Goal: Task Accomplishment & Management: Manage account settings

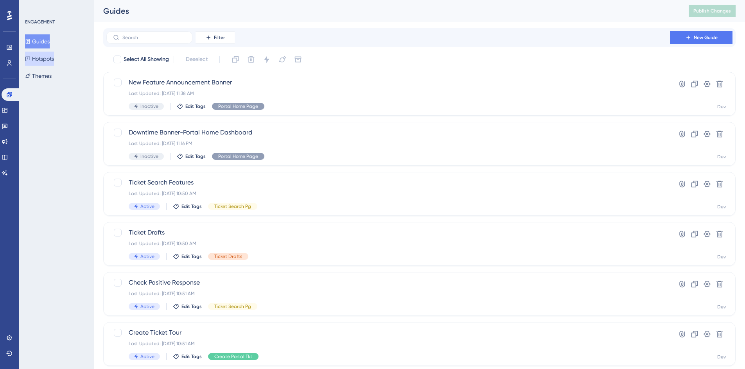
click at [47, 56] on button "Hotspots" at bounding box center [39, 59] width 29 height 14
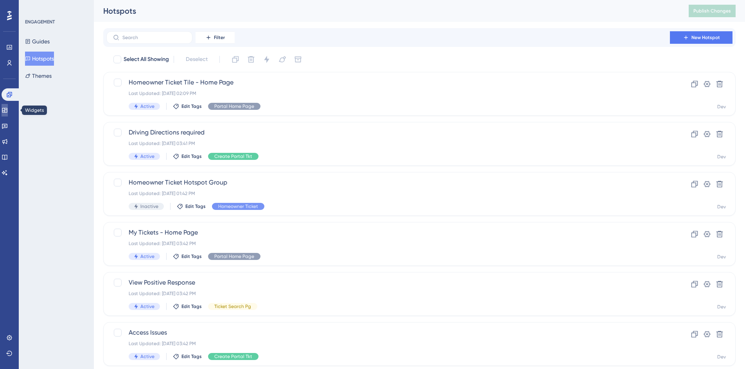
click at [8, 115] on link at bounding box center [5, 110] width 6 height 13
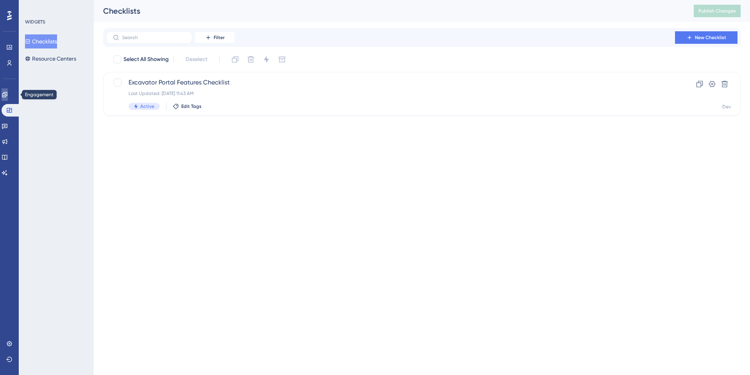
click at [6, 91] on link at bounding box center [5, 94] width 6 height 13
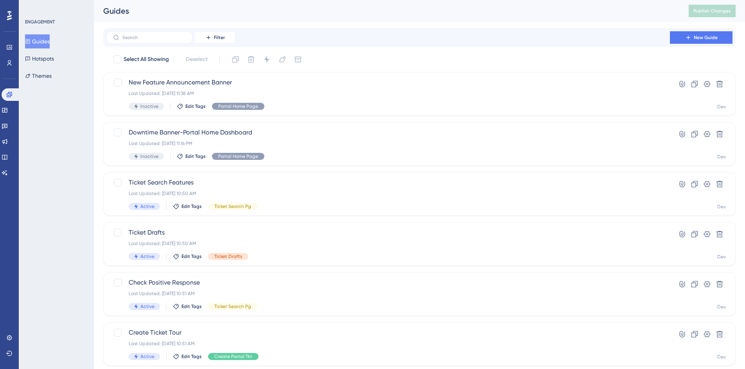
click at [46, 44] on button "Guides" at bounding box center [37, 41] width 25 height 14
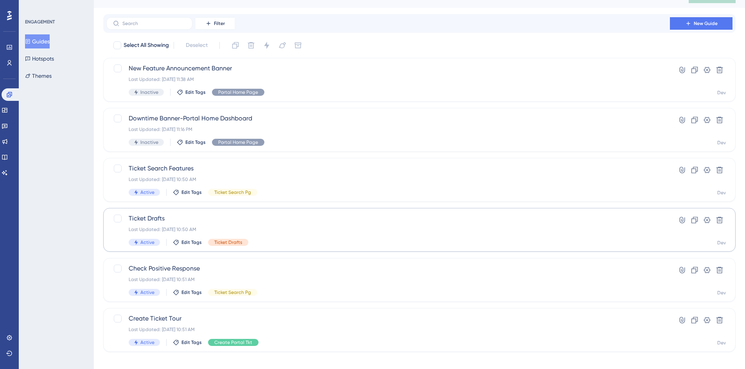
scroll to position [22, 0]
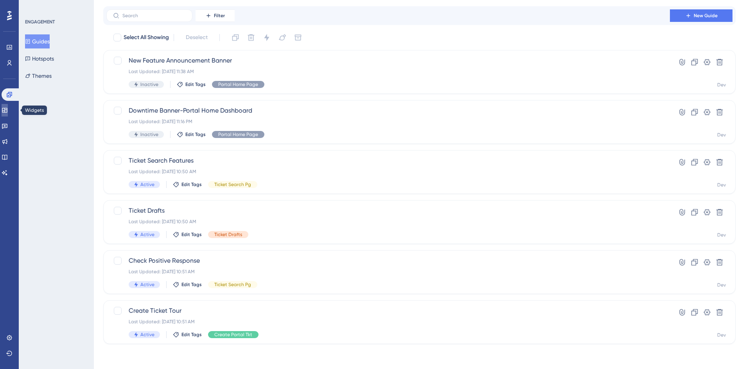
click at [7, 108] on icon at bounding box center [4, 110] width 5 height 5
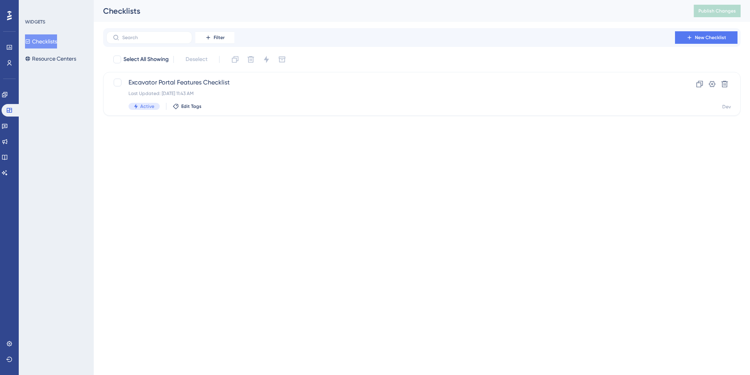
click at [47, 44] on button "Checklists" at bounding box center [41, 41] width 32 height 14
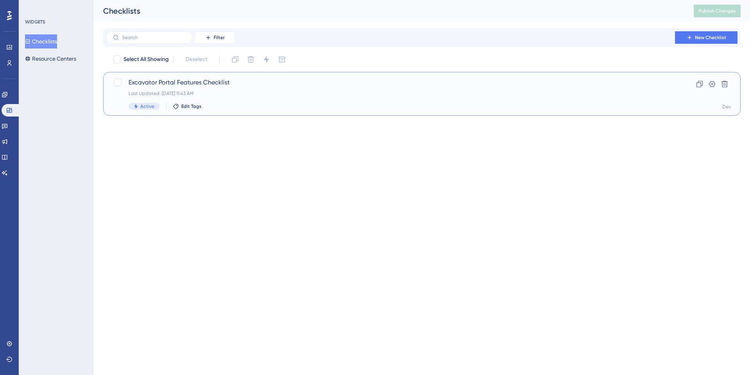
click at [186, 81] on span "Excavator Portal Features Checklist" at bounding box center [391, 82] width 525 height 9
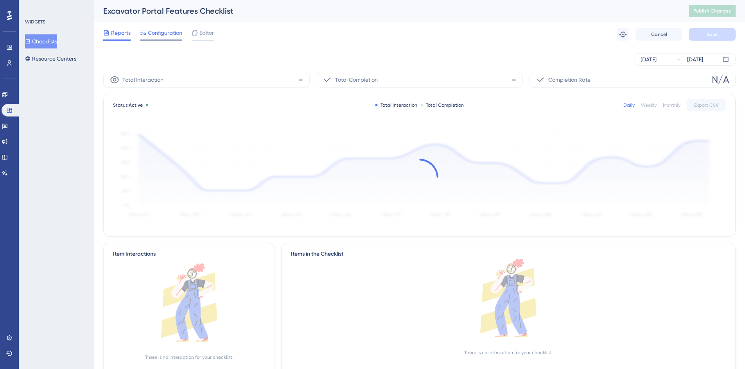
click at [158, 33] on span "Configuration" at bounding box center [165, 32] width 34 height 9
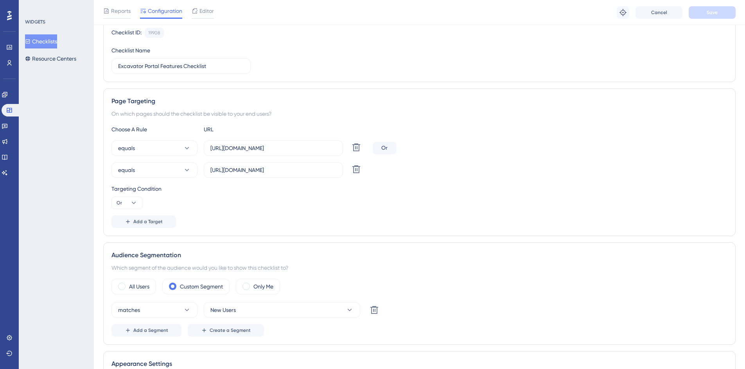
scroll to position [117, 0]
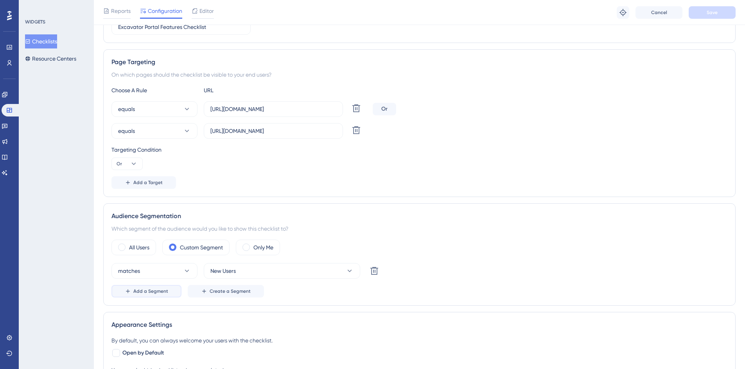
click at [161, 290] on span "Add a Segment" at bounding box center [150, 291] width 35 height 6
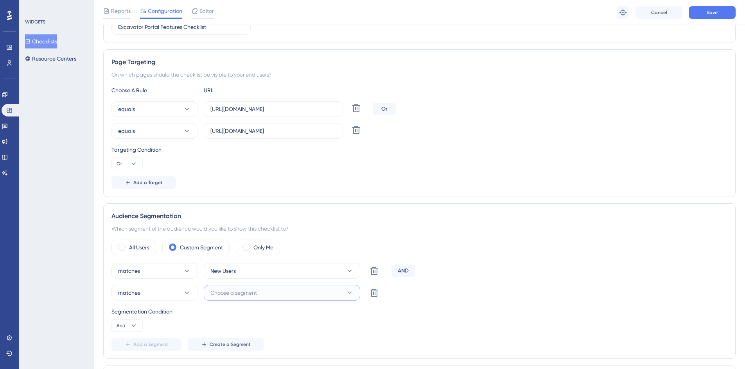
click at [260, 292] on button "Choose a segment" at bounding box center [282, 293] width 156 height 16
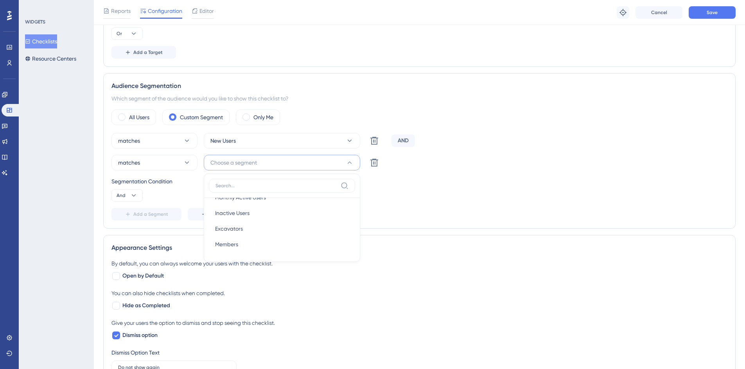
scroll to position [242, 0]
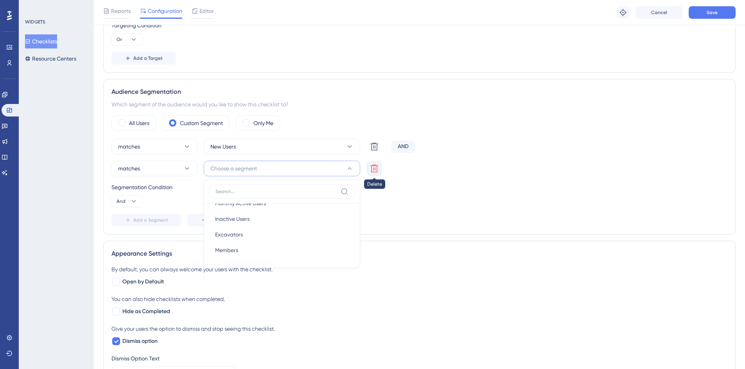
click at [371, 168] on icon at bounding box center [374, 169] width 8 height 8
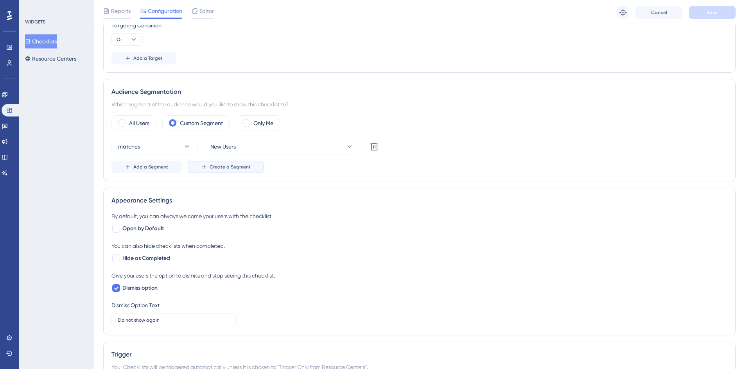
click at [223, 167] on span "Create a Segment" at bounding box center [230, 167] width 41 height 6
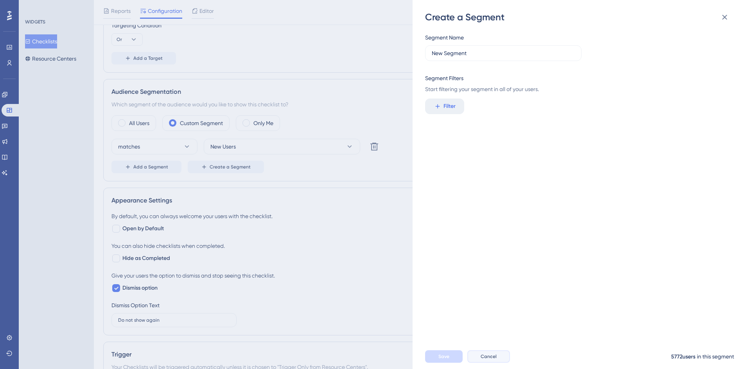
click at [480, 357] on button "Cancel" at bounding box center [488, 356] width 43 height 13
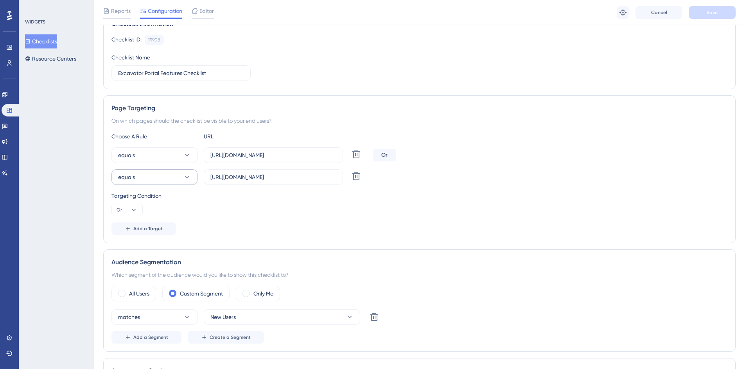
scroll to position [117, 0]
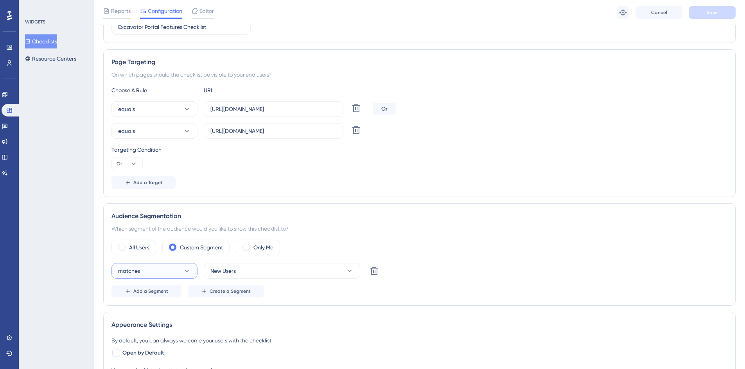
click at [193, 273] on button "matches" at bounding box center [154, 271] width 86 height 16
click at [354, 274] on button "New Users" at bounding box center [282, 271] width 156 height 16
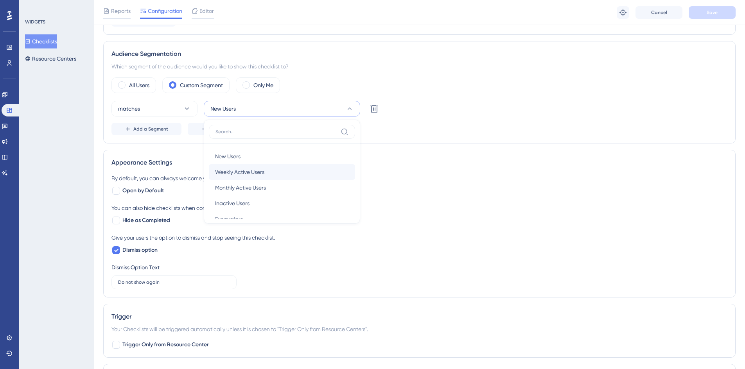
scroll to position [267, 0]
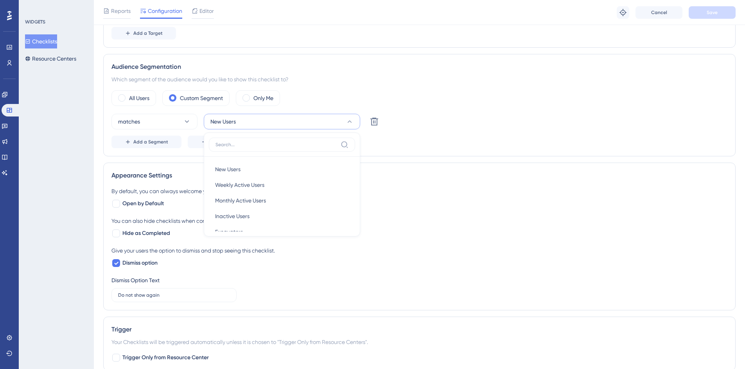
click at [412, 134] on div "matches New Users New Users New Users Weekly Active Users Weekly Active Users M…" at bounding box center [419, 131] width 616 height 34
click at [8, 142] on icon at bounding box center [5, 141] width 6 height 6
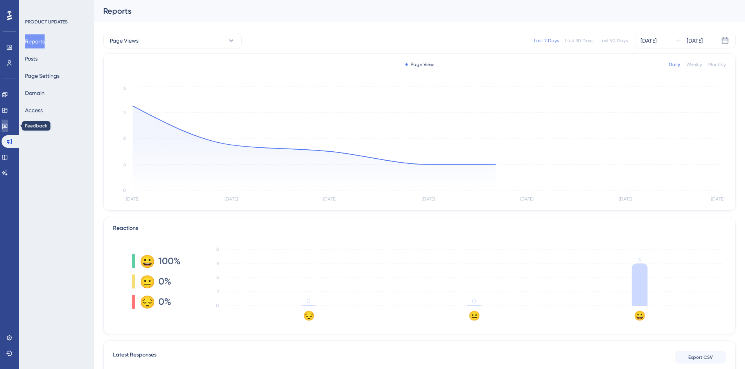
click at [8, 129] on link at bounding box center [5, 126] width 6 height 13
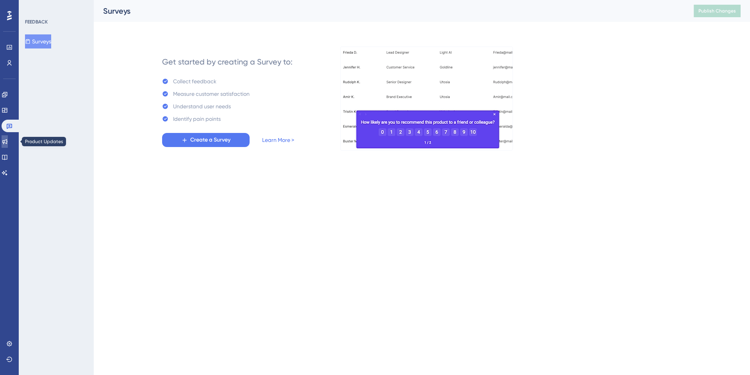
click at [8, 142] on icon at bounding box center [5, 141] width 6 height 6
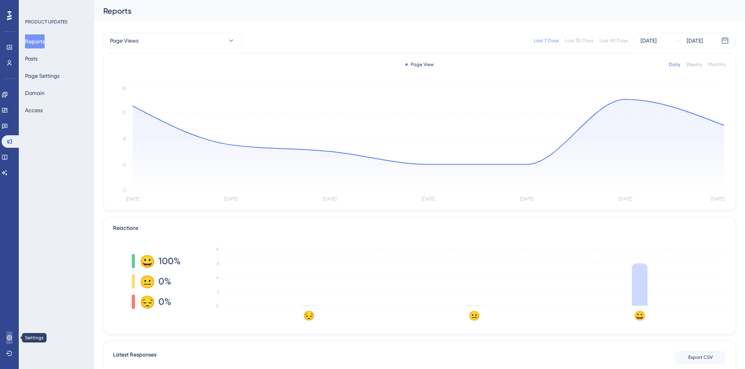
click at [7, 338] on icon at bounding box center [9, 338] width 6 height 6
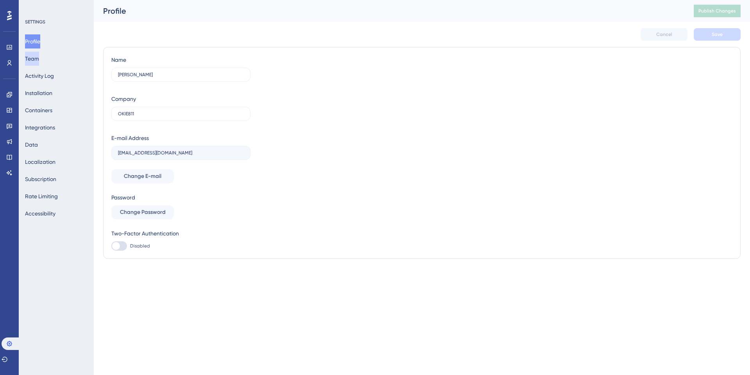
click at [39, 56] on button "Team" at bounding box center [32, 59] width 14 height 14
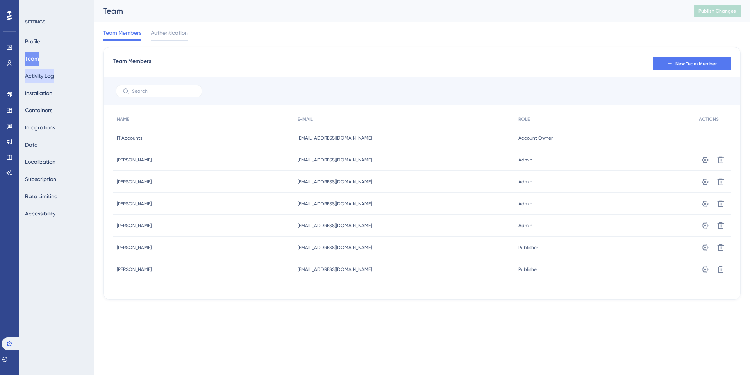
click at [45, 77] on button "Activity Log" at bounding box center [39, 76] width 29 height 14
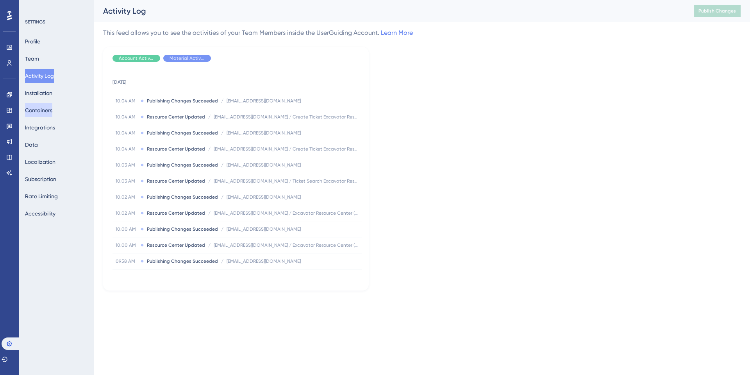
drag, startPoint x: 42, startPoint y: 111, endPoint x: 45, endPoint y: 125, distance: 13.6
click at [42, 112] on button "Containers" at bounding box center [38, 110] width 27 height 14
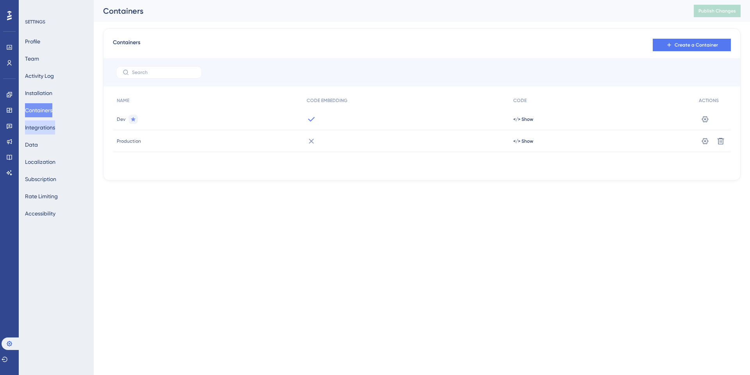
drag, startPoint x: 44, startPoint y: 129, endPoint x: 42, endPoint y: 134, distance: 5.1
click at [44, 129] on button "Integrations" at bounding box center [40, 127] width 30 height 14
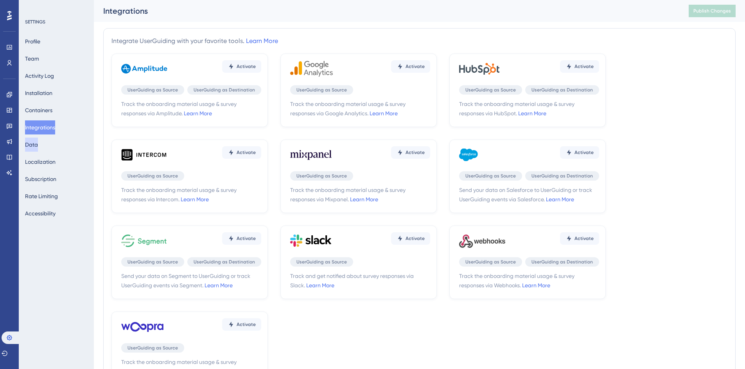
click at [38, 143] on button "Data" at bounding box center [31, 145] width 13 height 14
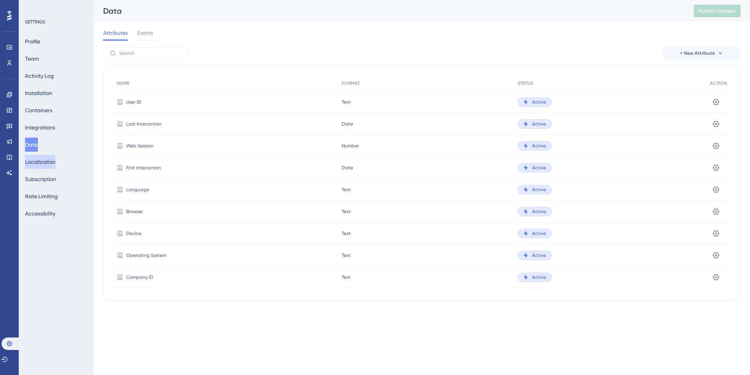
click at [45, 159] on button "Localization" at bounding box center [40, 162] width 30 height 14
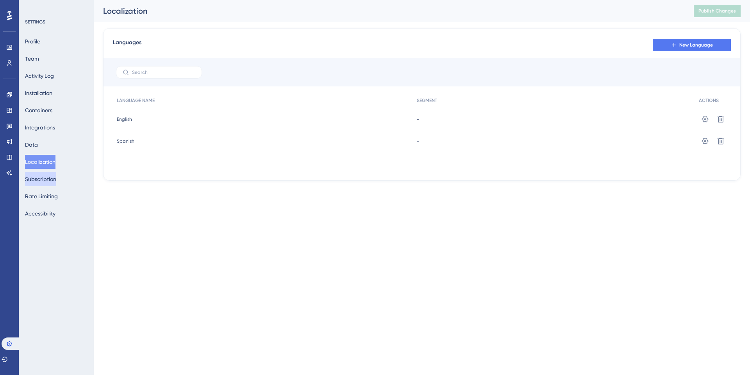
click at [39, 179] on button "Subscription" at bounding box center [40, 179] width 31 height 14
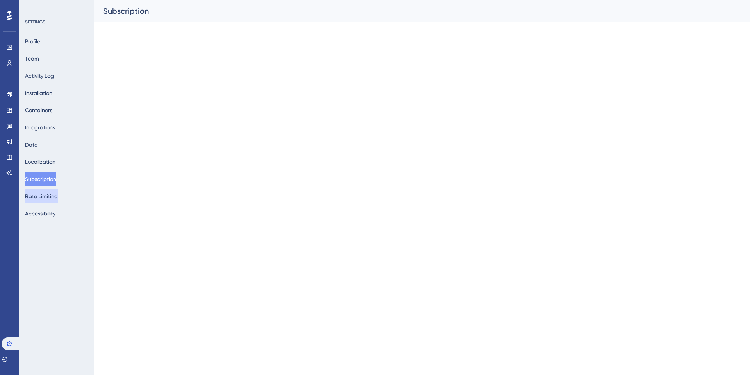
click at [38, 196] on button "Rate Limiting" at bounding box center [41, 196] width 33 height 14
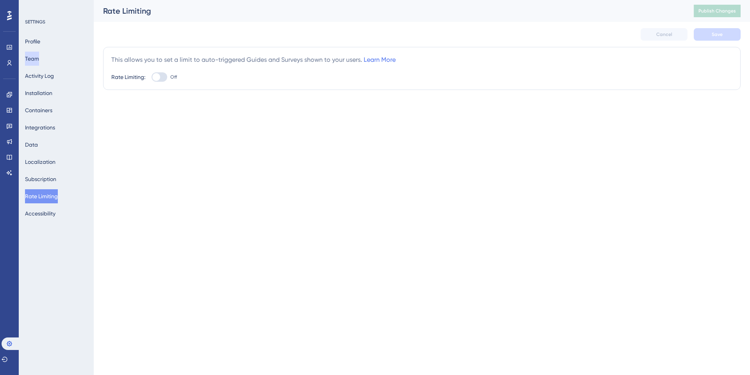
click at [33, 58] on button "Team" at bounding box center [32, 59] width 14 height 14
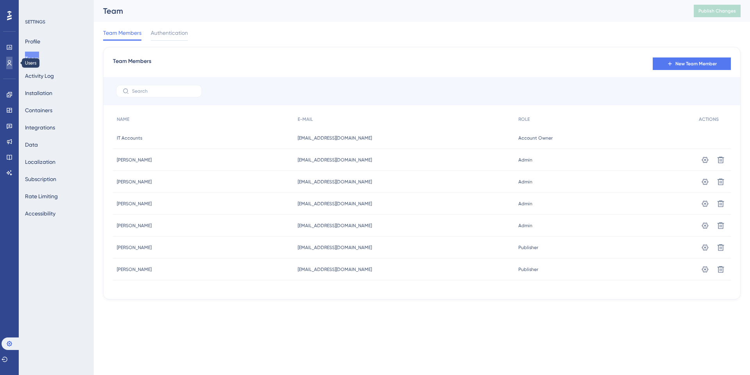
click at [11, 61] on icon at bounding box center [9, 63] width 6 height 6
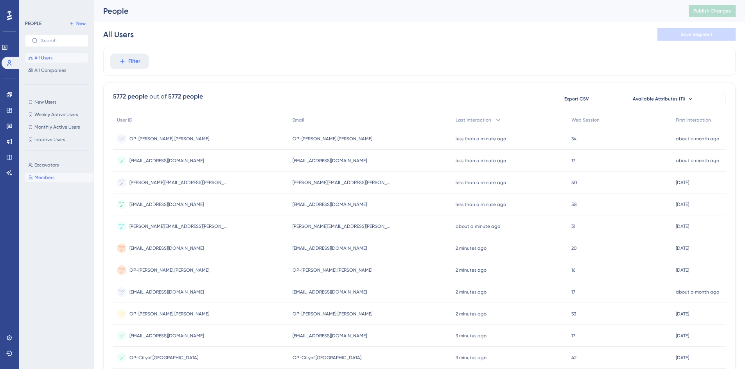
click at [54, 178] on button "Members Members" at bounding box center [59, 177] width 68 height 9
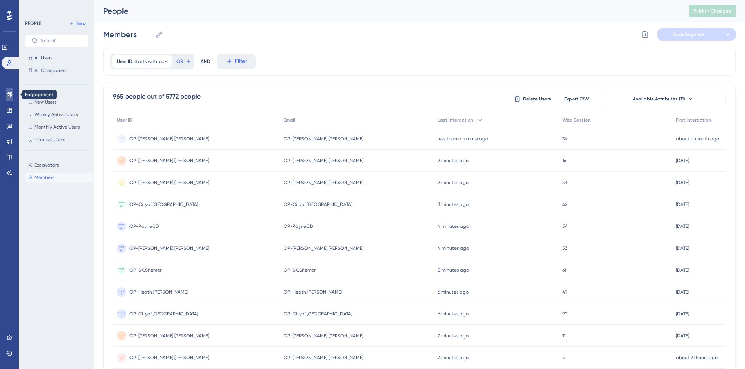
click at [11, 93] on icon at bounding box center [9, 94] width 6 height 6
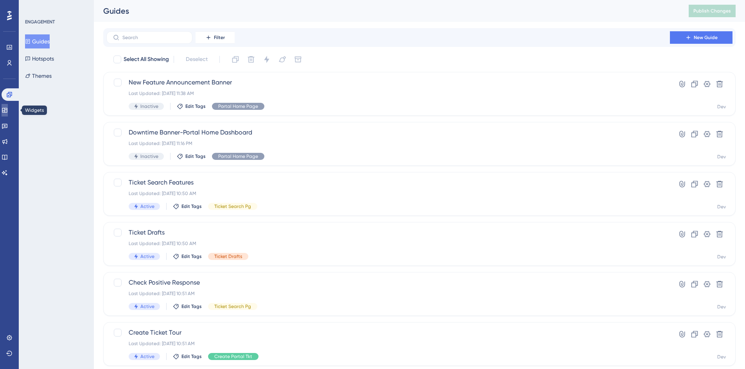
click at [8, 109] on link at bounding box center [5, 110] width 6 height 13
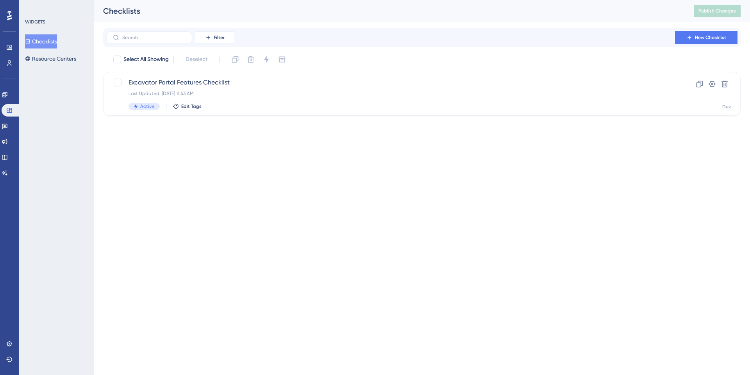
click at [50, 43] on button "Checklists" at bounding box center [41, 41] width 32 height 14
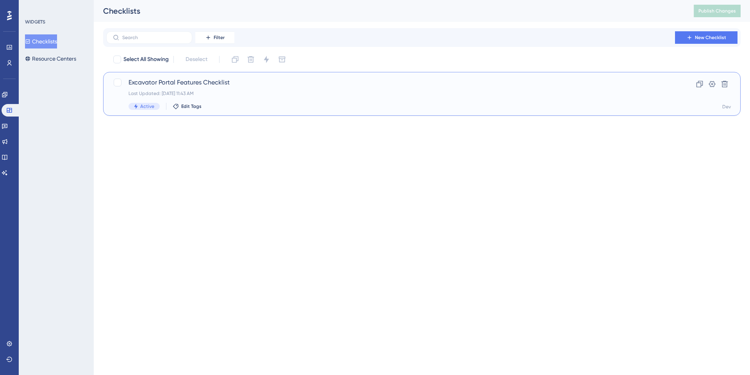
click at [177, 78] on span "Excavator Portal Features Checklist" at bounding box center [391, 82] width 525 height 9
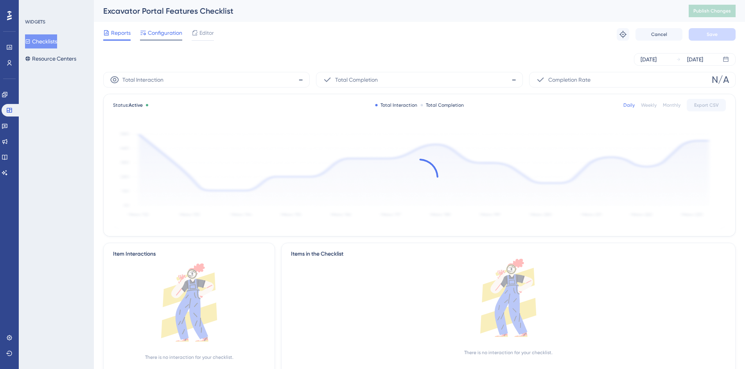
click at [168, 35] on span "Configuration" at bounding box center [165, 32] width 34 height 9
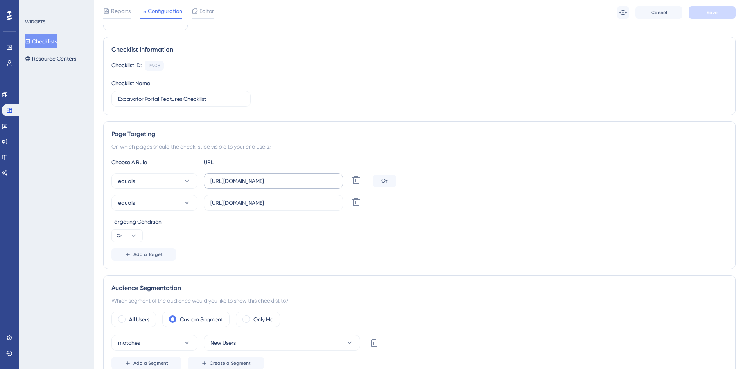
scroll to position [117, 0]
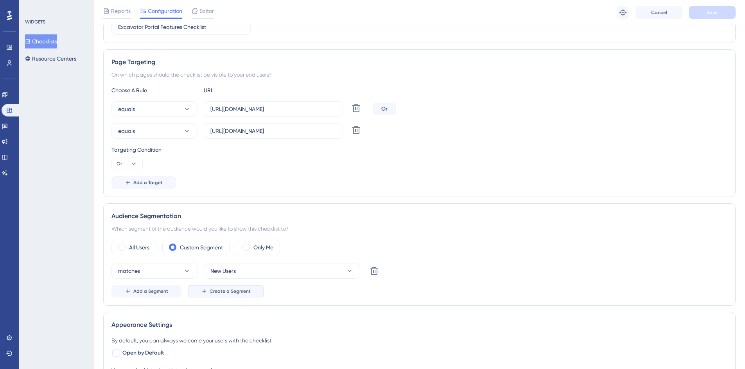
click at [212, 290] on span "Create a Segment" at bounding box center [230, 291] width 41 height 6
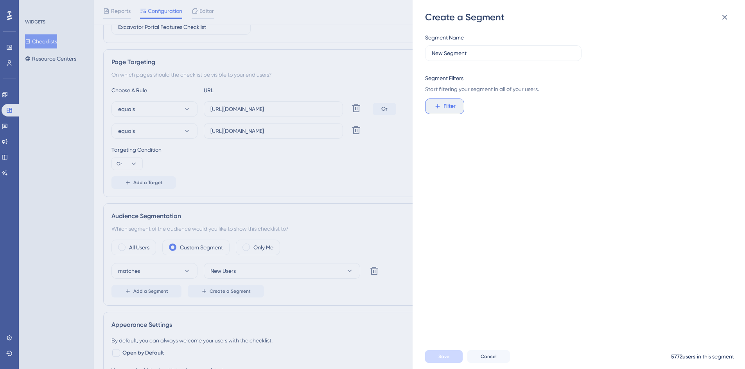
click at [446, 108] on span "Filter" at bounding box center [449, 106] width 12 height 9
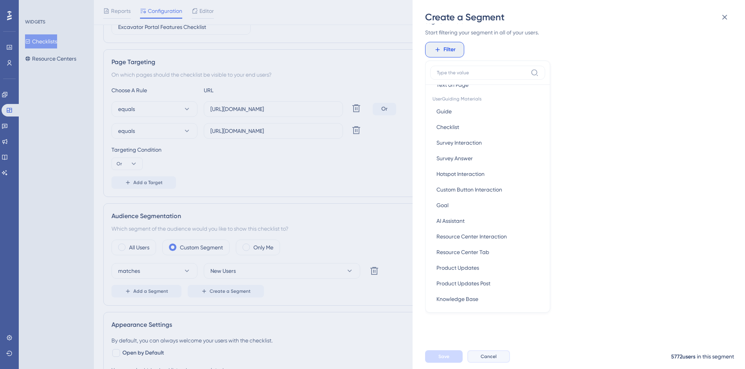
click at [480, 360] on span "Cancel" at bounding box center [488, 356] width 16 height 6
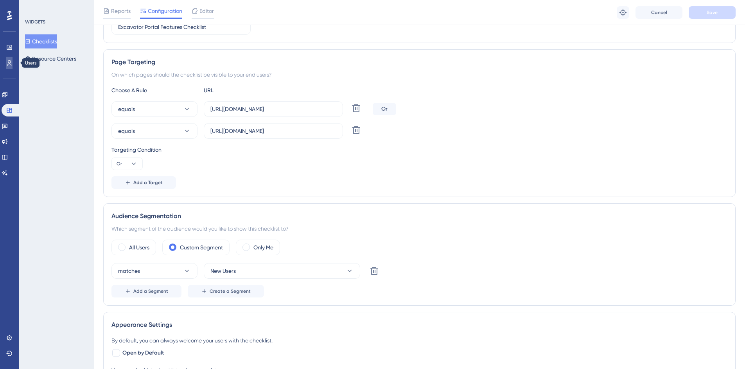
click at [7, 62] on icon at bounding box center [9, 63] width 6 height 6
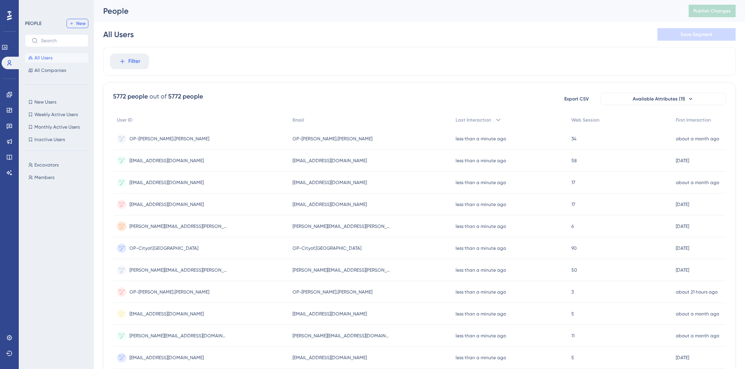
click at [82, 24] on span "New" at bounding box center [80, 23] width 9 height 6
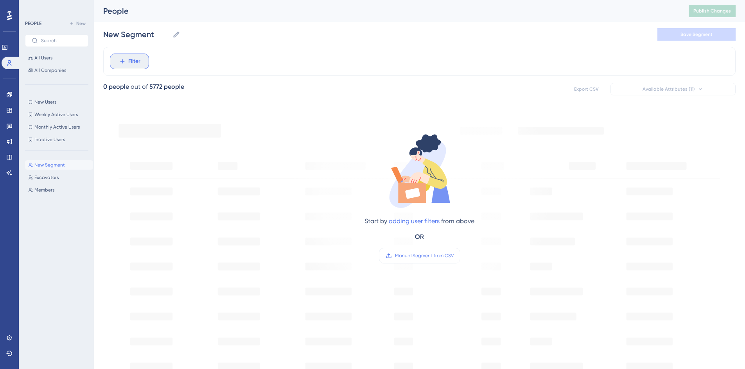
click at [135, 63] on span "Filter" at bounding box center [134, 61] width 12 height 9
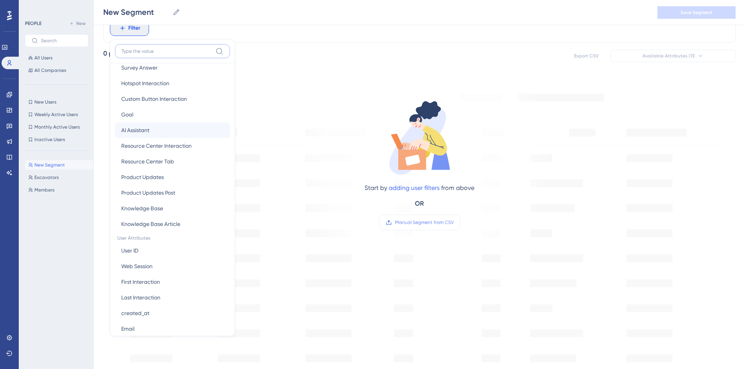
scroll to position [195, 0]
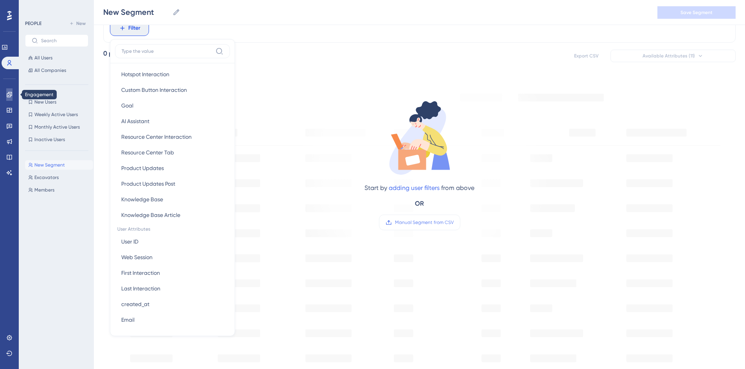
click at [13, 94] on link at bounding box center [9, 94] width 6 height 13
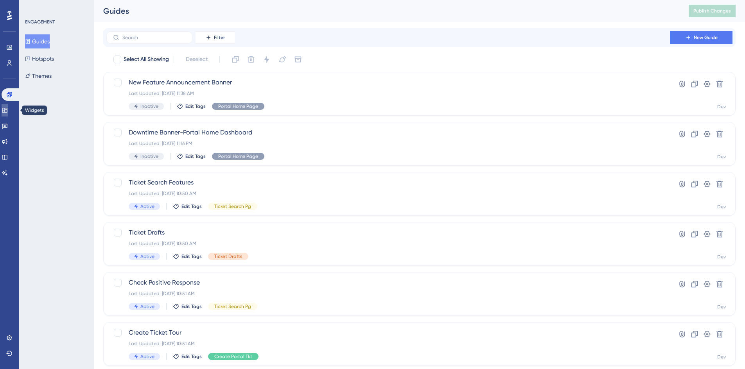
click at [8, 112] on icon at bounding box center [5, 110] width 6 height 6
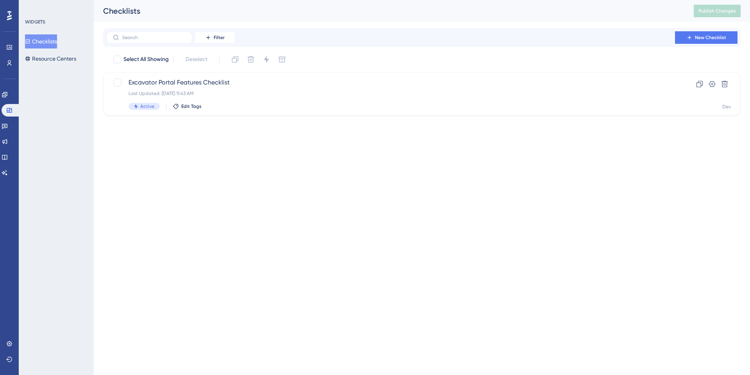
click at [43, 39] on button "Checklists" at bounding box center [41, 41] width 32 height 14
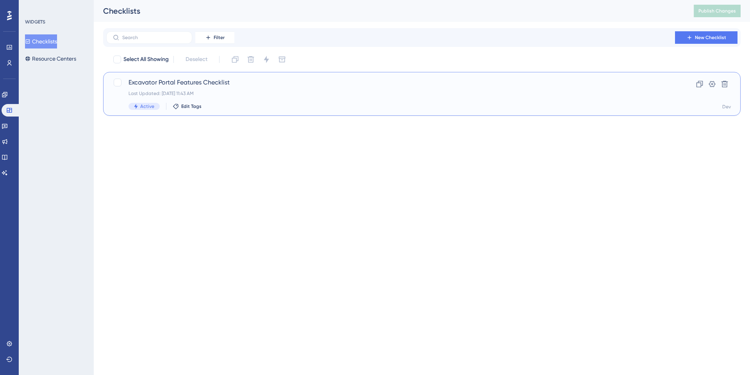
click at [158, 84] on span "Excavator Portal Features Checklist" at bounding box center [391, 82] width 525 height 9
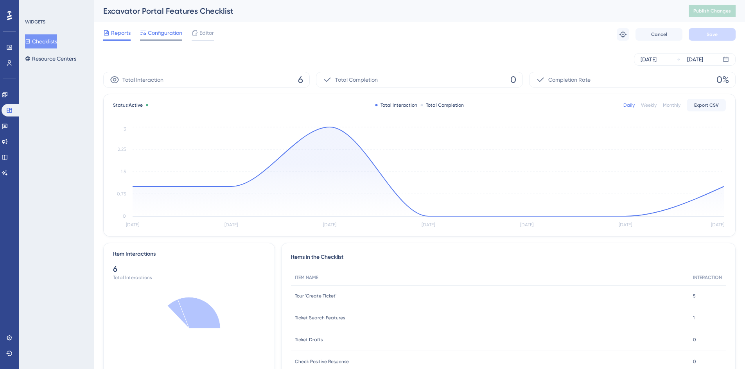
click at [157, 36] on span "Configuration" at bounding box center [165, 32] width 34 height 9
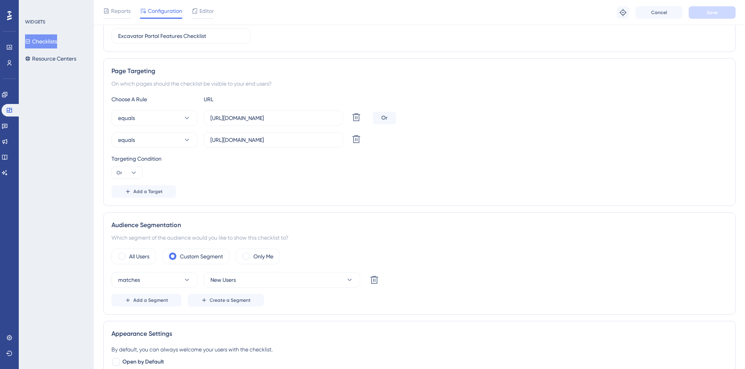
scroll to position [117, 0]
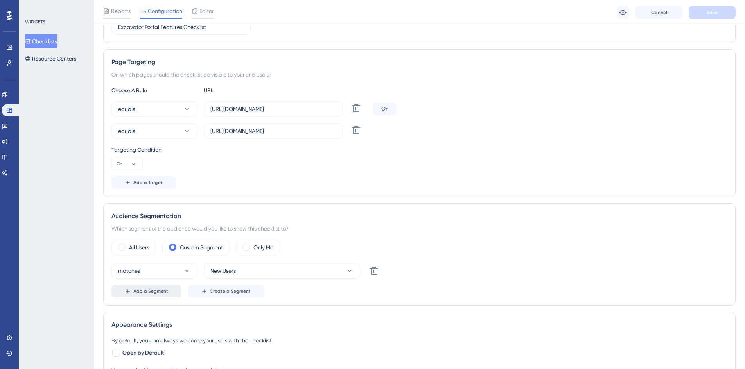
click at [168, 290] on button "Add a Segment" at bounding box center [146, 291] width 70 height 13
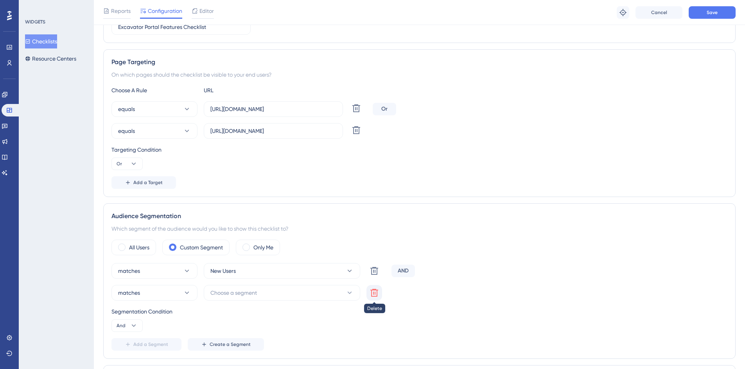
click at [372, 292] on icon at bounding box center [374, 293] width 8 height 8
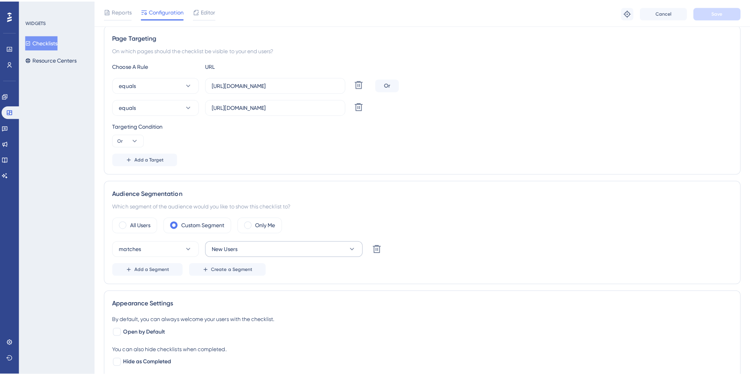
scroll to position [156, 0]
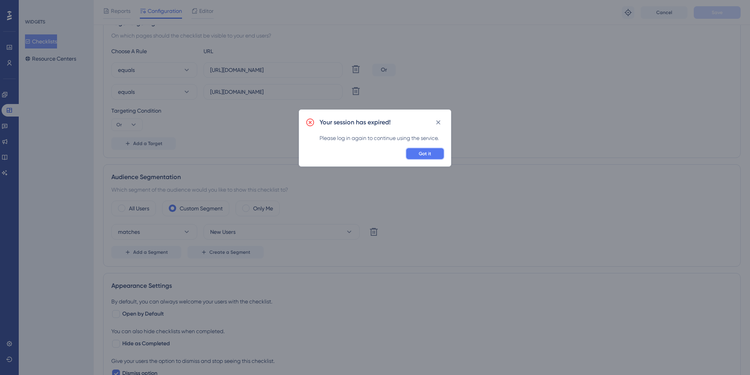
click at [413, 156] on button "Got it" at bounding box center [425, 153] width 39 height 13
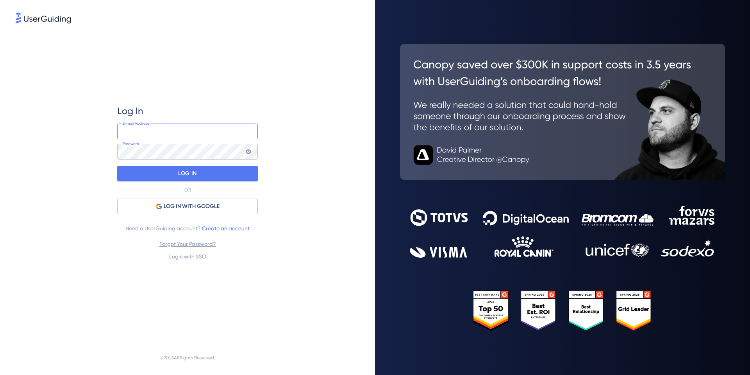
type input "[EMAIL_ADDRESS][DOMAIN_NAME]"
click at [158, 135] on input "[EMAIL_ADDRESS][DOMAIN_NAME]" at bounding box center [187, 132] width 141 height 16
click at [298, 91] on div "Log In rfreeman@okie811.org E-mail Address Password LOG IN OR LOG IN WITH GOOGL…" at bounding box center [188, 182] width 344 height 315
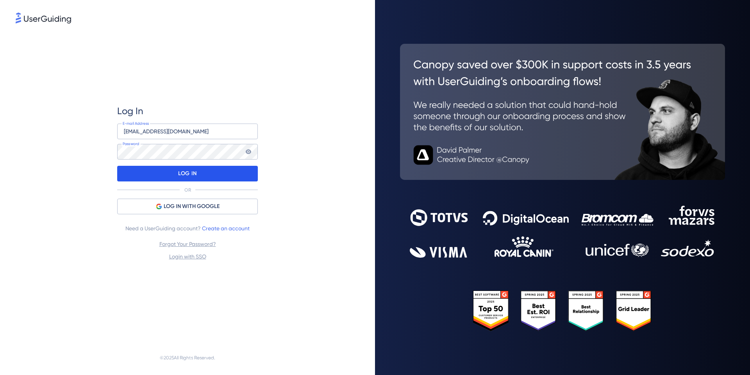
click at [206, 177] on div "LOG IN" at bounding box center [187, 174] width 141 height 16
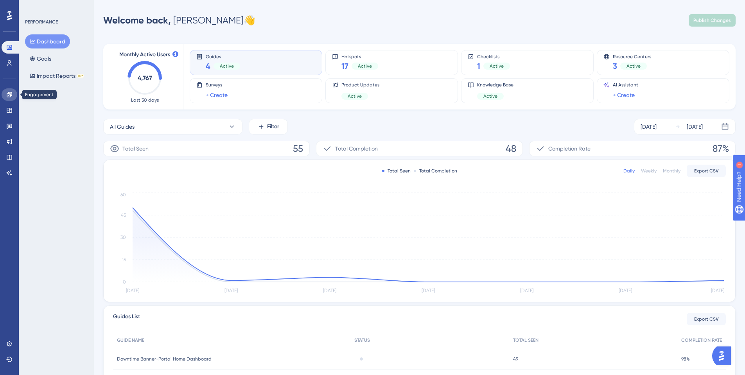
click at [7, 98] on link at bounding box center [10, 94] width 16 height 13
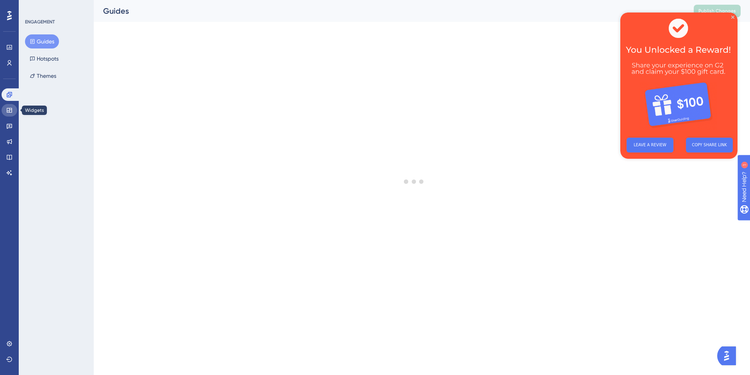
click at [7, 110] on icon at bounding box center [9, 110] width 5 height 5
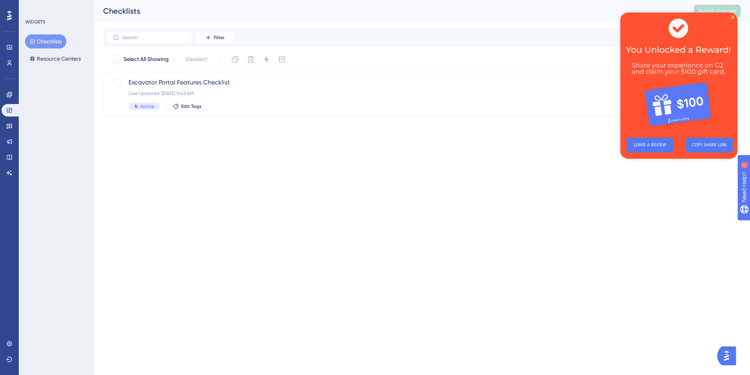
click at [40, 41] on button "Checklists" at bounding box center [45, 41] width 41 height 14
click at [166, 81] on span "Excavator Portal Features Checklist" at bounding box center [391, 82] width 525 height 9
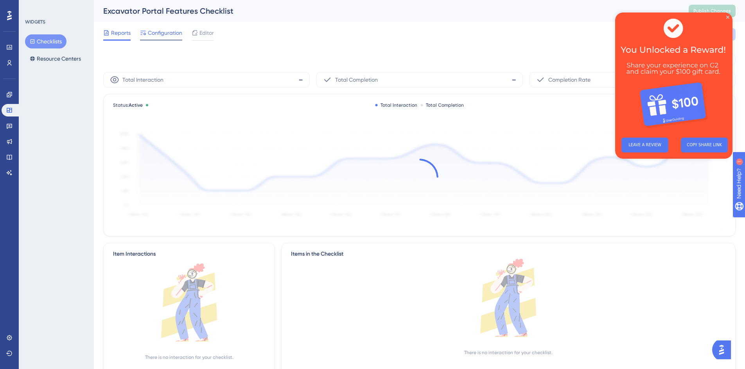
click at [162, 35] on span "Configuration" at bounding box center [165, 32] width 34 height 9
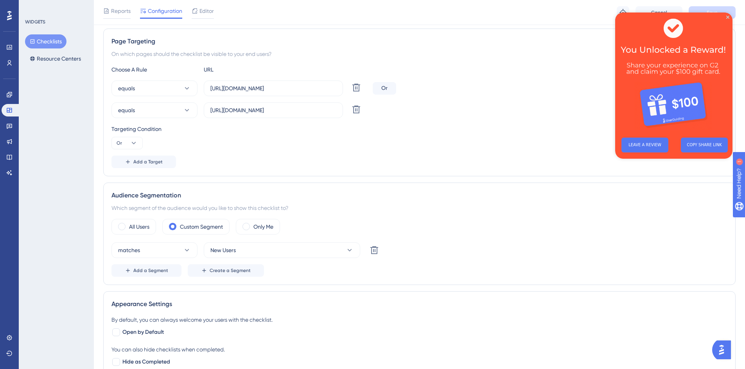
scroll to position [156, 0]
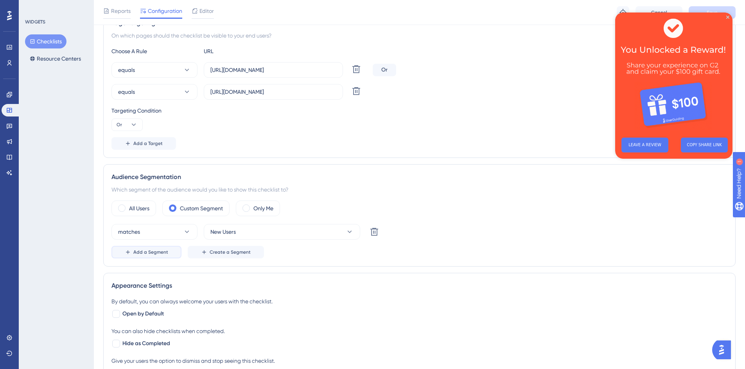
click at [149, 254] on span "Add a Segment" at bounding box center [150, 252] width 35 height 6
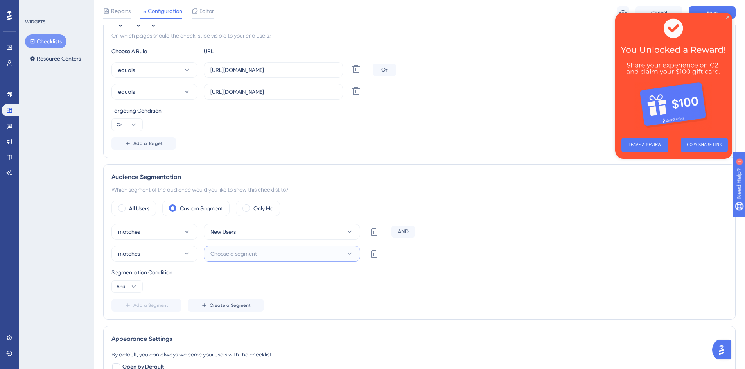
click at [236, 250] on span "Choose a segment" at bounding box center [233, 253] width 47 height 9
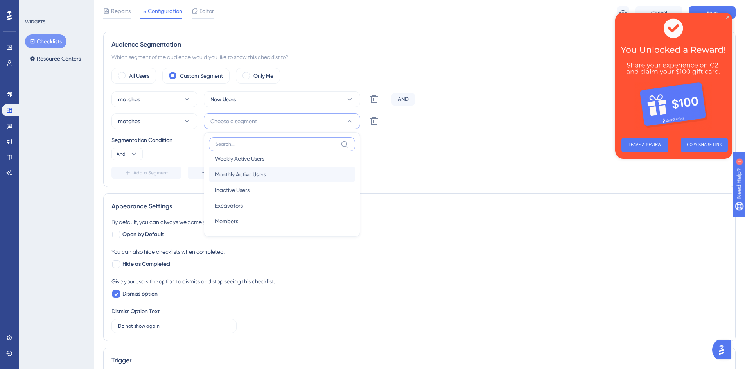
scroll to position [12, 0]
click at [462, 157] on div "Segmentation Condition And" at bounding box center [419, 147] width 616 height 25
click at [134, 156] on icon at bounding box center [134, 154] width 8 height 8
click at [125, 190] on span "Or" at bounding box center [123, 191] width 6 height 9
click at [246, 174] on span "Create a Segment" at bounding box center [230, 173] width 41 height 6
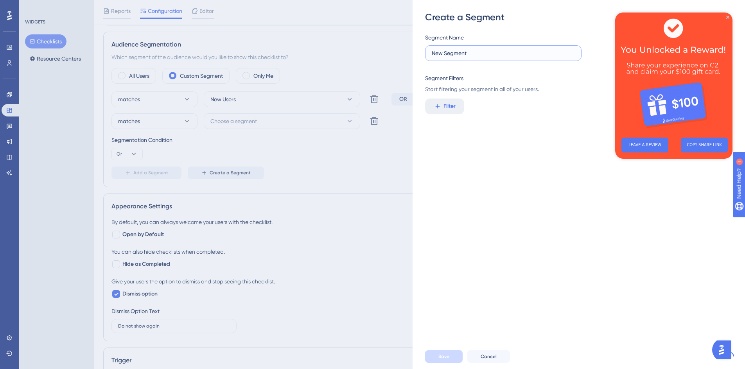
drag, startPoint x: 478, startPoint y: 53, endPoint x: 305, endPoint y: 48, distance: 173.2
click at [305, 48] on div "Create a Segment Segment Name New Segment Segment Filters Start filtering your …" at bounding box center [372, 184] width 745 height 369
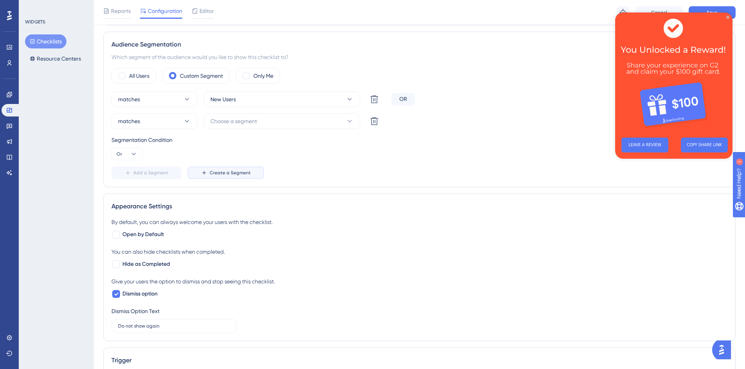
click at [218, 170] on span "Create a Segment" at bounding box center [230, 173] width 41 height 6
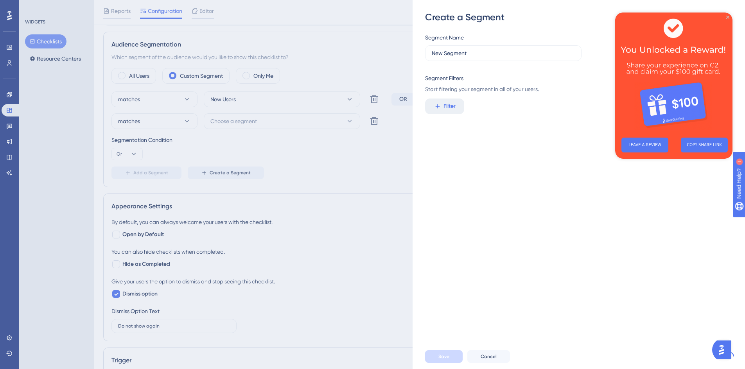
drag, startPoint x: 728, startPoint y: 17, endPoint x: 1302, endPoint y: 34, distance: 574.4
click at [728, 17] on icon "Close Preview" at bounding box center [727, 17] width 3 height 3
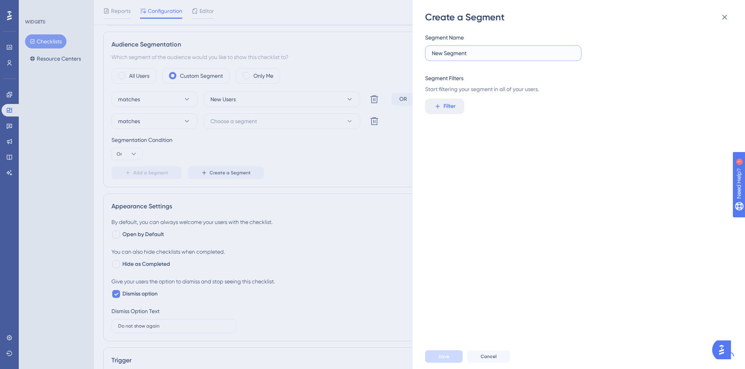
click at [478, 56] on input "New Segment" at bounding box center [503, 53] width 143 height 9
drag, startPoint x: 477, startPoint y: 56, endPoint x: 429, endPoint y: 56, distance: 48.1
click at [429, 56] on label "New Segment" at bounding box center [503, 53] width 156 height 16
click at [432, 56] on input "New Segment" at bounding box center [503, 53] width 143 height 9
type input "Renelle Demo"
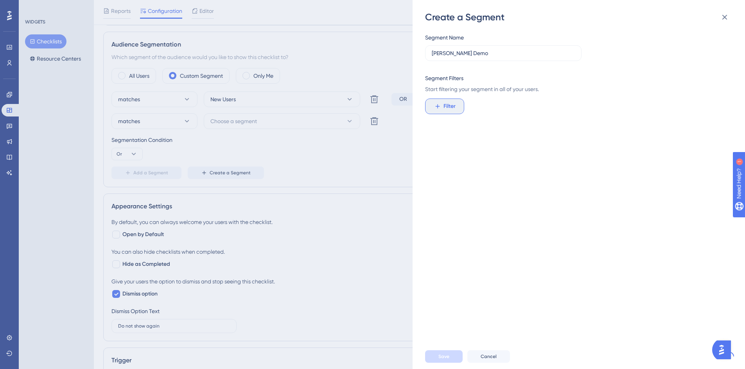
click at [444, 107] on span "Filter" at bounding box center [449, 106] width 12 height 9
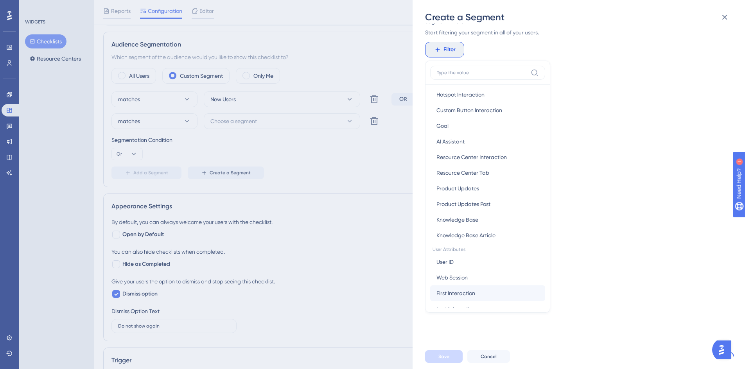
scroll to position [235, 0]
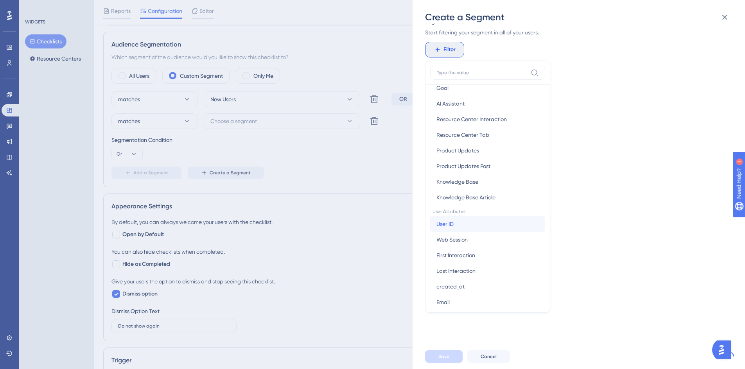
click at [447, 222] on span "User ID" at bounding box center [444, 223] width 17 height 9
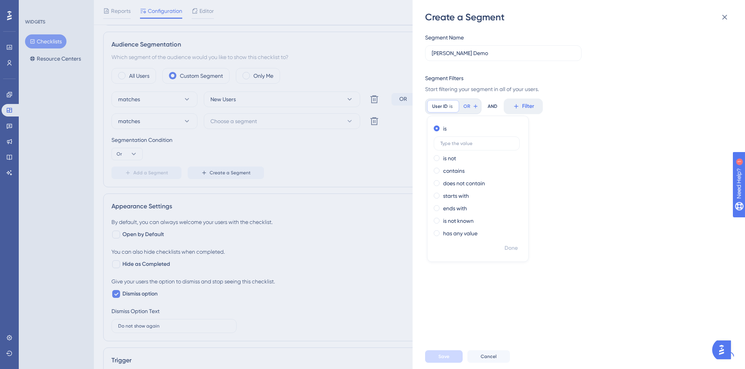
scroll to position [0, 0]
click at [446, 110] on div "User ID is Remove" at bounding box center [443, 106] width 32 height 13
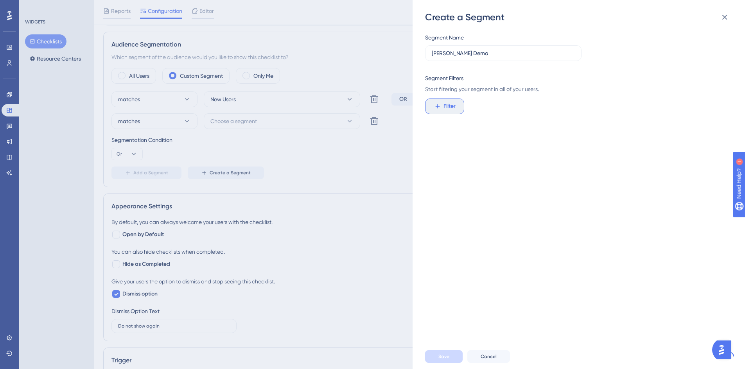
click at [446, 110] on span "Filter" at bounding box center [449, 106] width 12 height 9
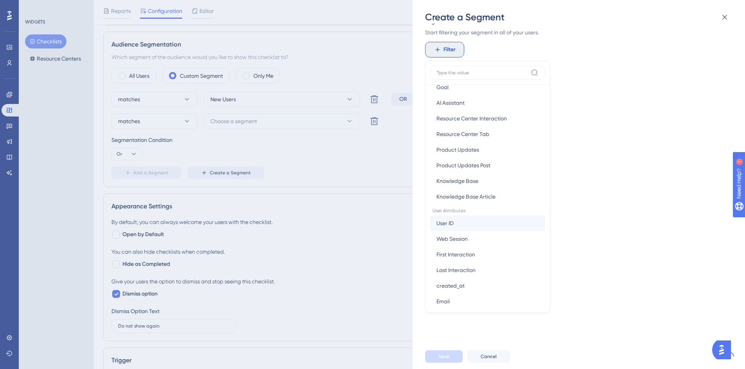
scroll to position [274, 0]
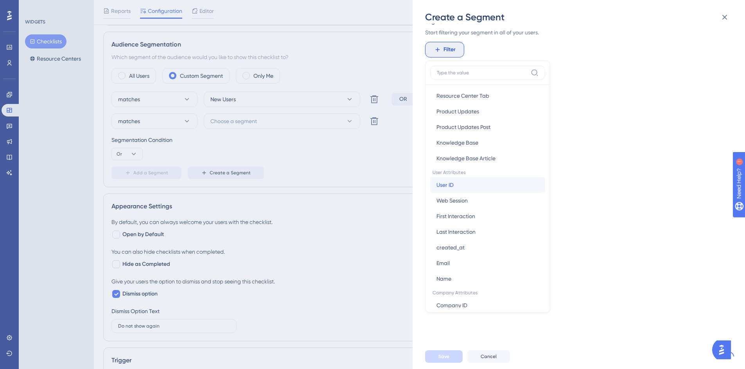
click at [444, 184] on span "User ID" at bounding box center [444, 184] width 17 height 9
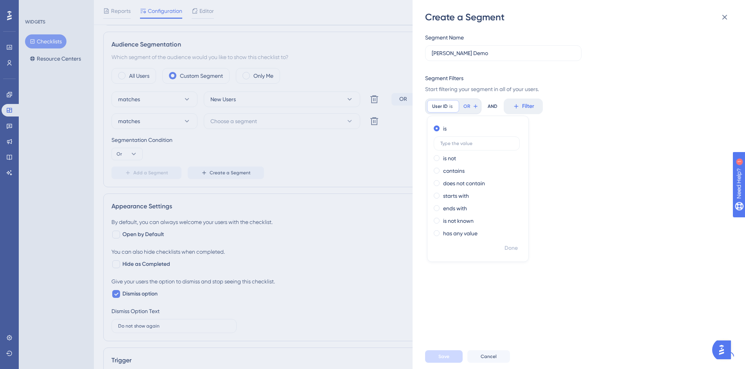
scroll to position [0, 0]
type input "rfreeman0881@yahoo.com"
click at [506, 249] on span "Done" at bounding box center [510, 248] width 13 height 9
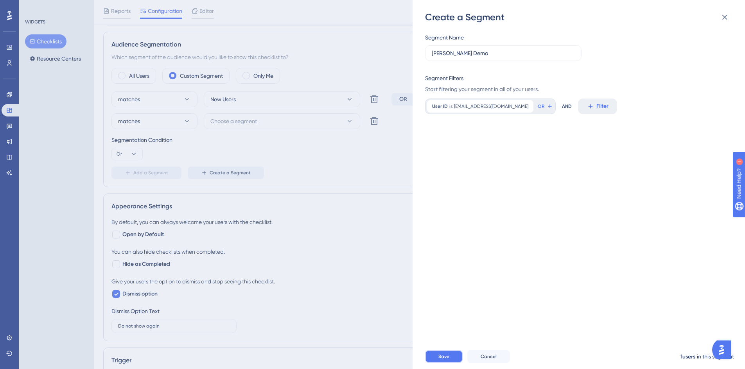
click at [442, 360] on span "Save" at bounding box center [443, 356] width 11 height 6
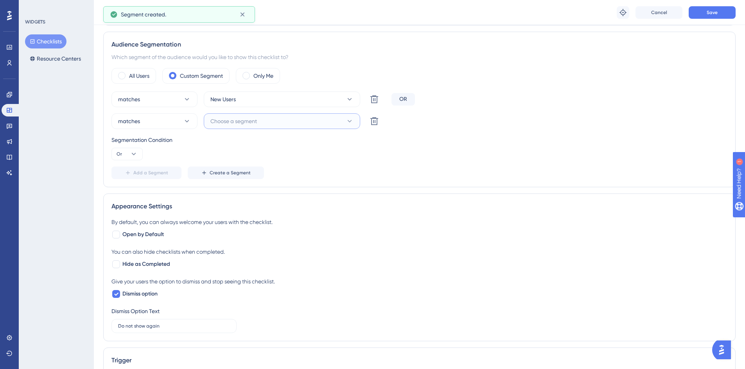
click at [225, 123] on span "Choose a segment" at bounding box center [233, 120] width 47 height 9
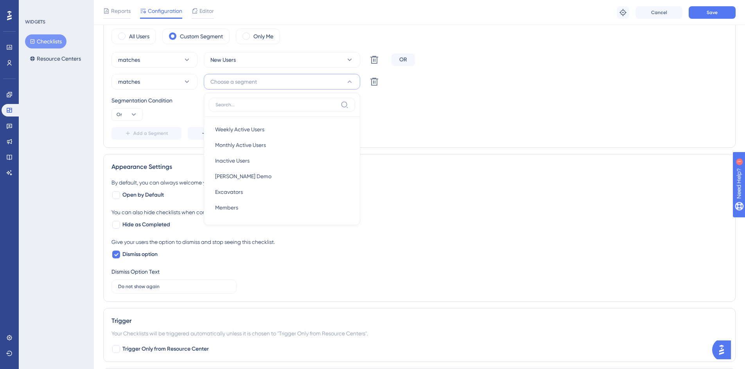
scroll to position [342, 0]
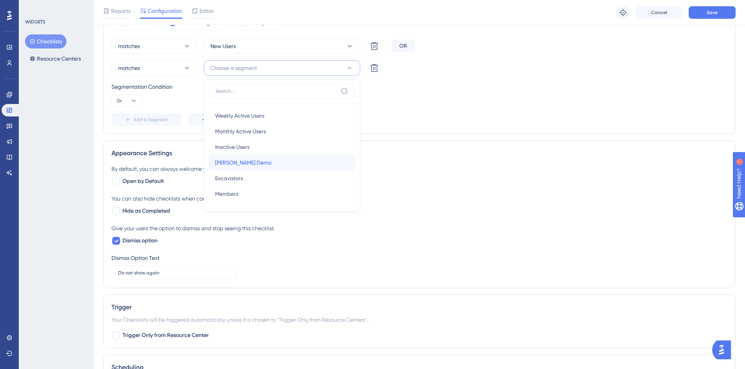
click at [235, 165] on span "Renelle Demo" at bounding box center [243, 162] width 56 height 9
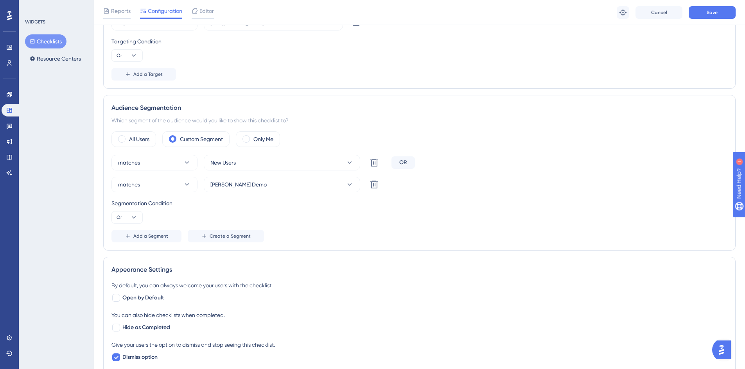
scroll to position [225, 0]
click at [712, 14] on span "Save" at bounding box center [711, 12] width 11 height 6
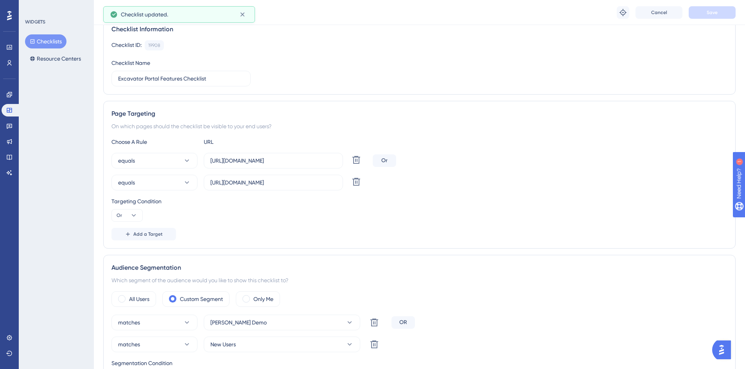
scroll to position [0, 0]
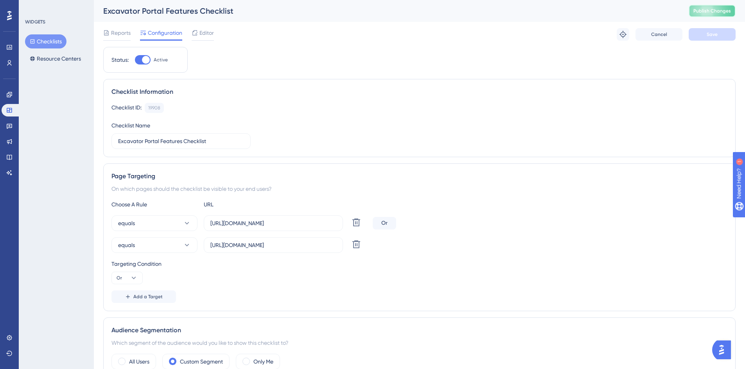
click at [721, 12] on span "Publish Changes" at bounding box center [712, 11] width 38 height 6
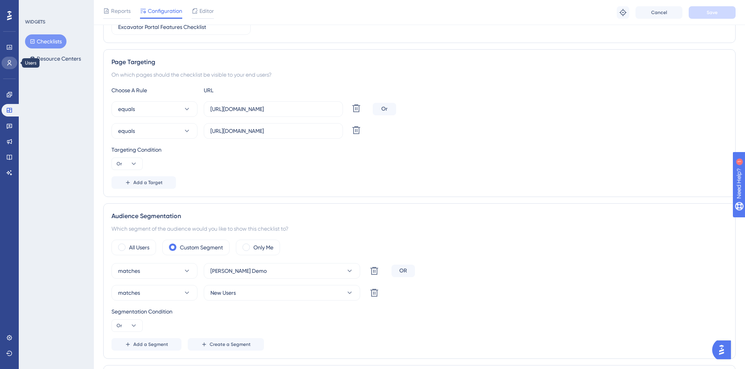
click at [4, 62] on link at bounding box center [10, 63] width 16 height 13
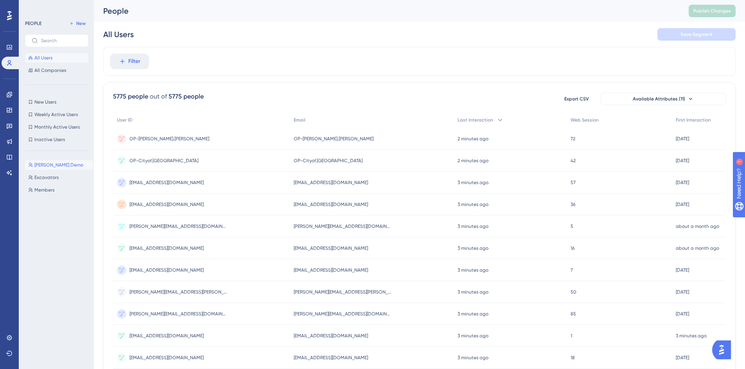
click at [39, 166] on span "Renelle Demo" at bounding box center [58, 165] width 49 height 6
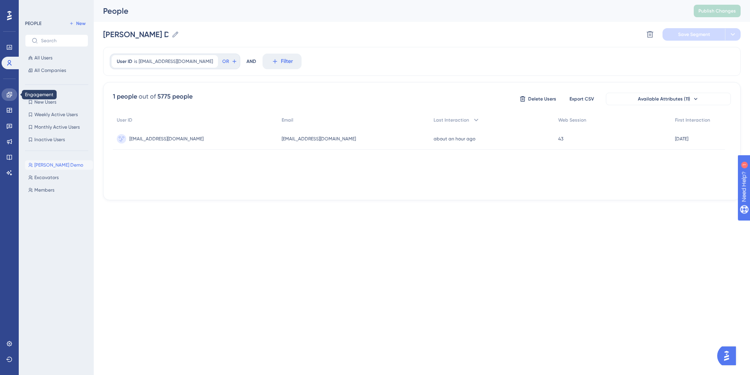
click at [7, 96] on icon at bounding box center [9, 94] width 6 height 6
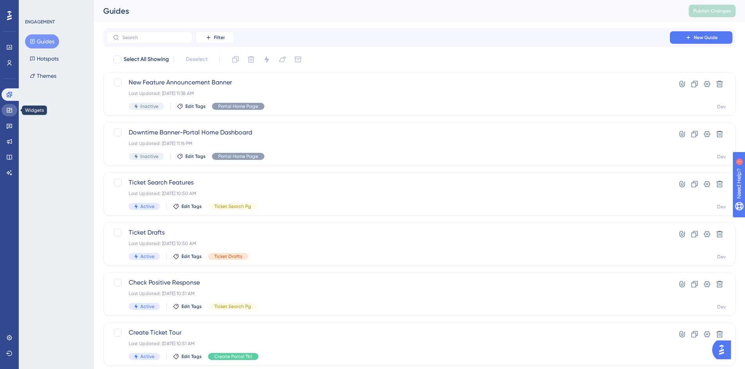
click at [6, 110] on icon at bounding box center [9, 110] width 6 height 6
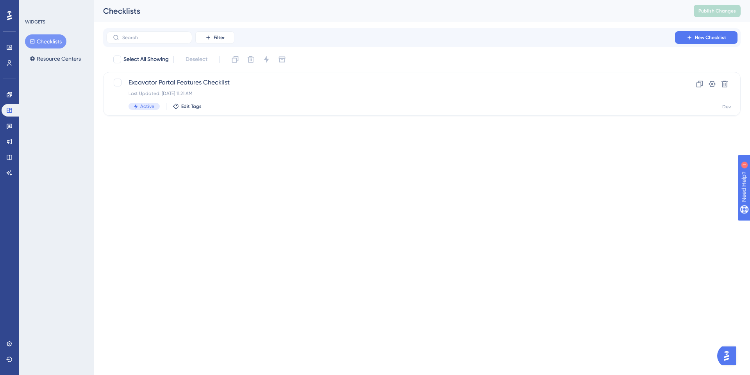
click at [48, 41] on button "Checklists" at bounding box center [45, 41] width 41 height 14
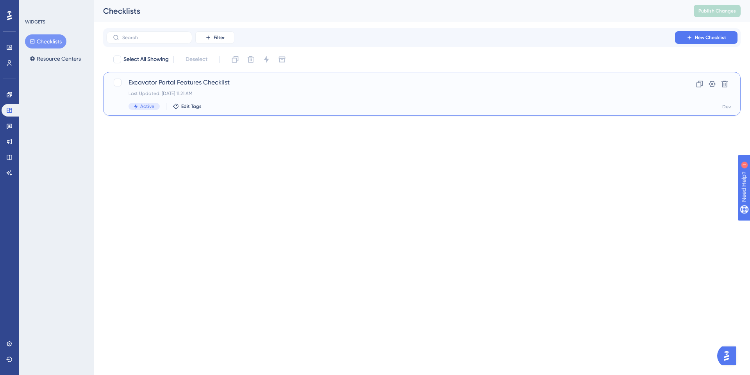
click at [193, 80] on span "Excavator Portal Features Checklist" at bounding box center [391, 82] width 525 height 9
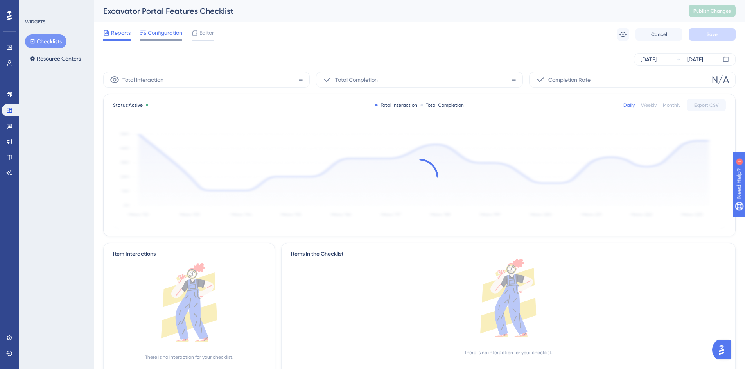
click at [159, 31] on span "Configuration" at bounding box center [165, 32] width 34 height 9
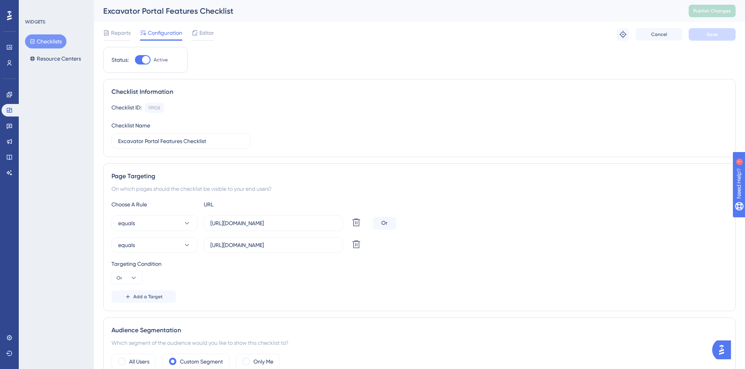
click at [40, 41] on button "Checklists" at bounding box center [45, 41] width 41 height 14
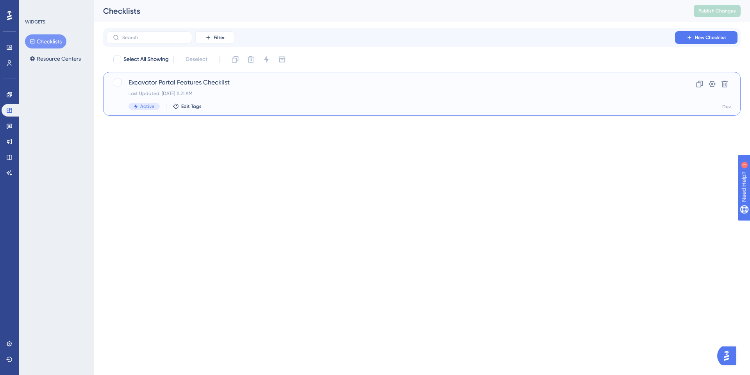
click at [145, 83] on span "Excavator Portal Features Checklist" at bounding box center [391, 82] width 525 height 9
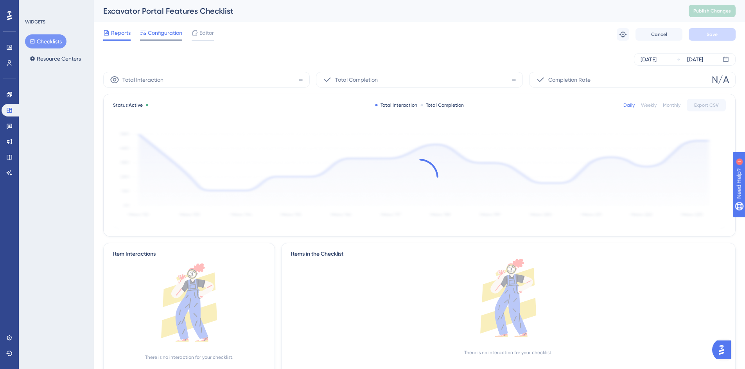
click at [172, 36] on span "Configuration" at bounding box center [165, 32] width 34 height 9
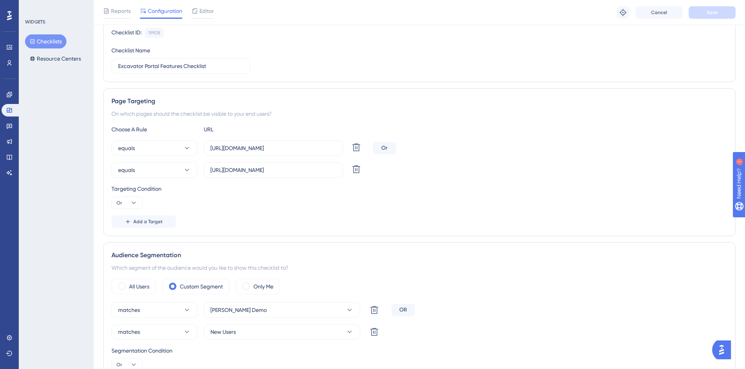
scroll to position [117, 0]
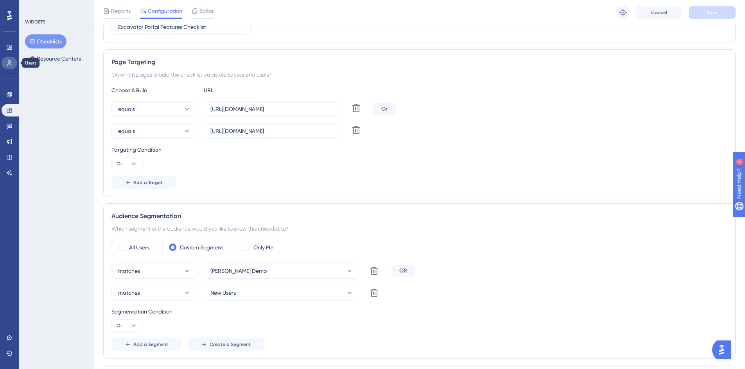
click at [7, 59] on link at bounding box center [10, 63] width 16 height 13
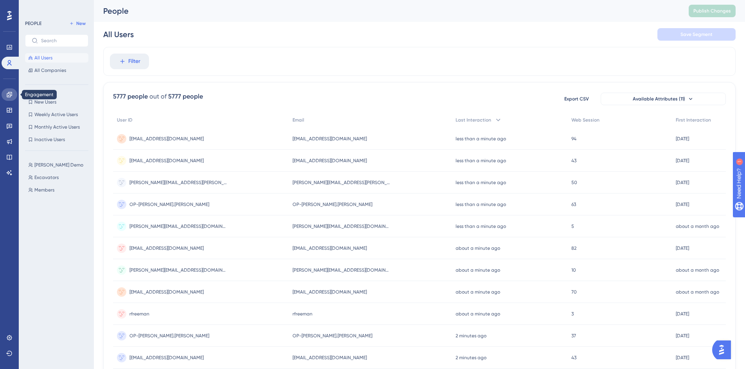
click at [13, 97] on link at bounding box center [10, 94] width 16 height 13
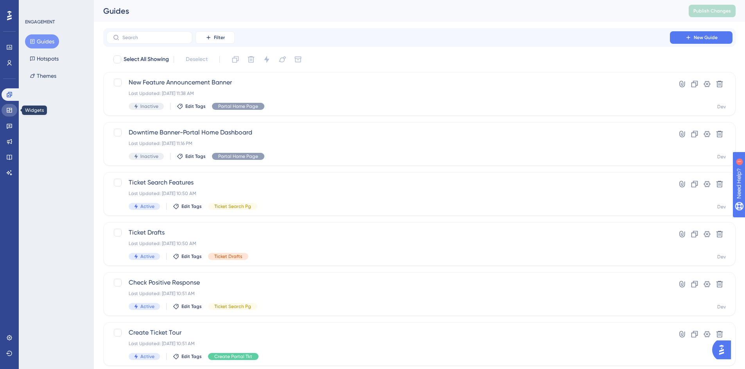
click at [2, 110] on link at bounding box center [10, 110] width 16 height 13
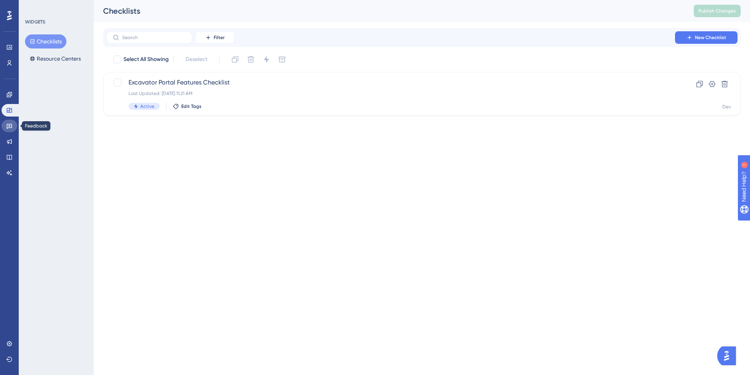
click at [14, 125] on link at bounding box center [10, 126] width 16 height 13
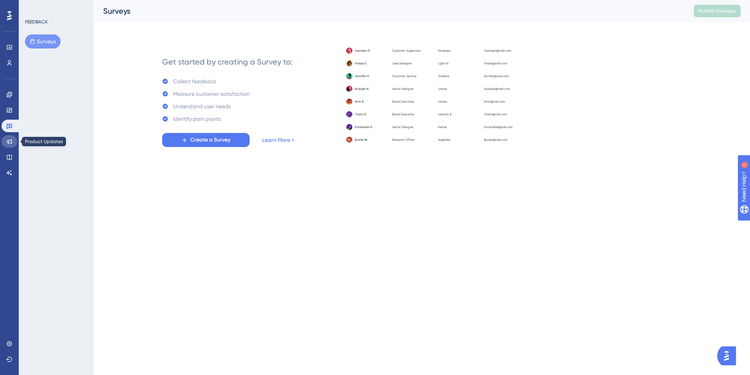
click at [13, 144] on link at bounding box center [10, 141] width 16 height 13
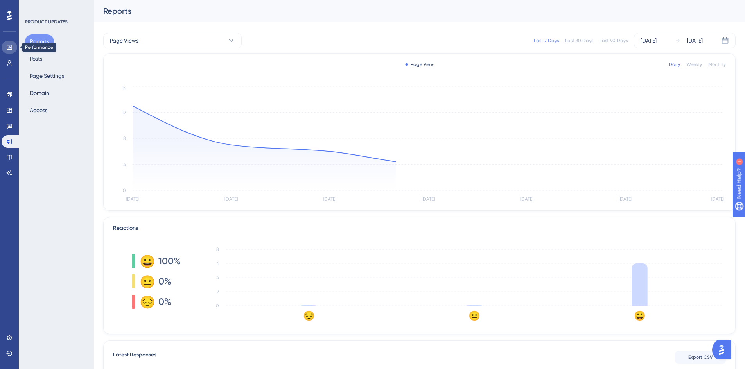
click at [5, 45] on link at bounding box center [10, 47] width 16 height 13
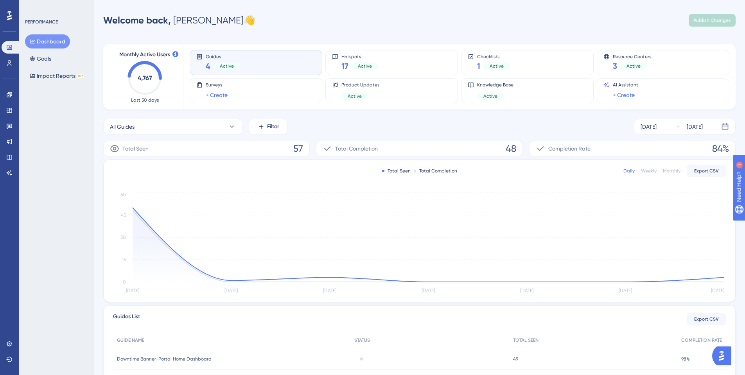
click at [43, 43] on button "Dashboard" at bounding box center [47, 41] width 45 height 14
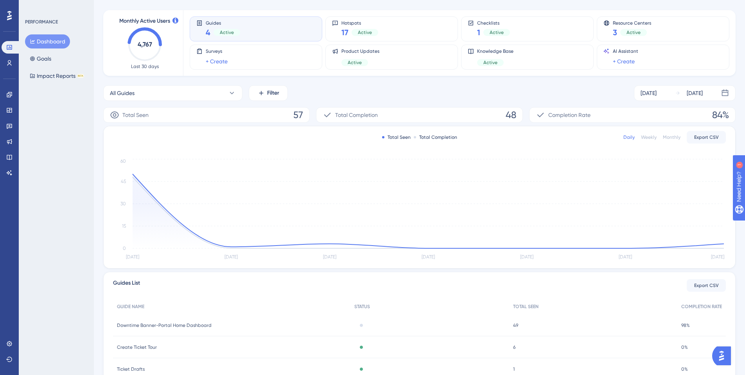
scroll to position [23, 0]
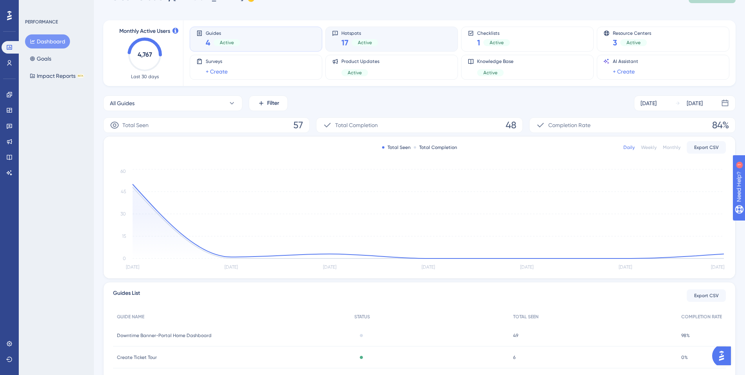
click at [349, 40] on div "17 Active" at bounding box center [359, 42] width 37 height 11
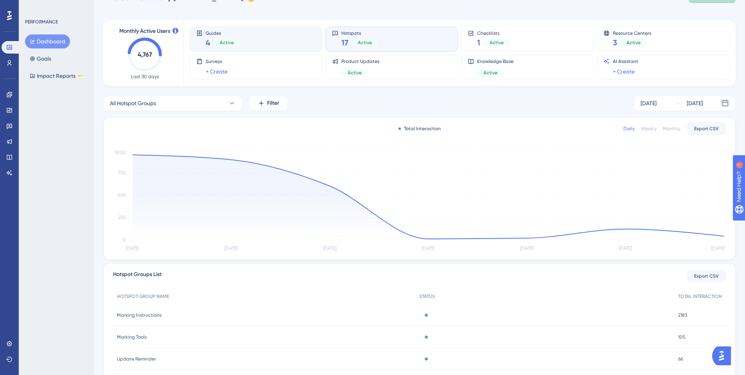
click at [232, 34] on span "Guides" at bounding box center [223, 32] width 34 height 5
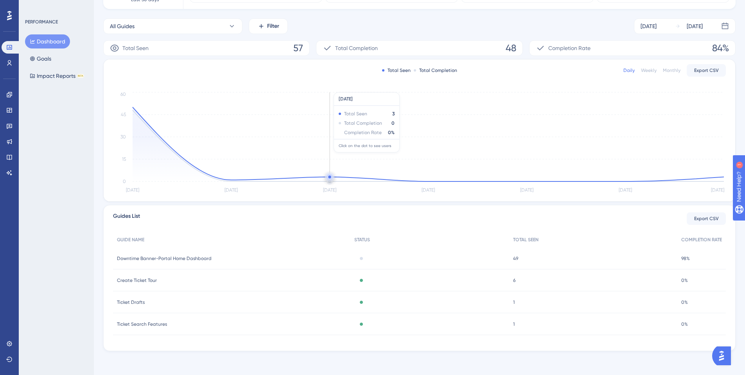
scroll to position [102, 0]
click at [7, 99] on link at bounding box center [10, 94] width 16 height 13
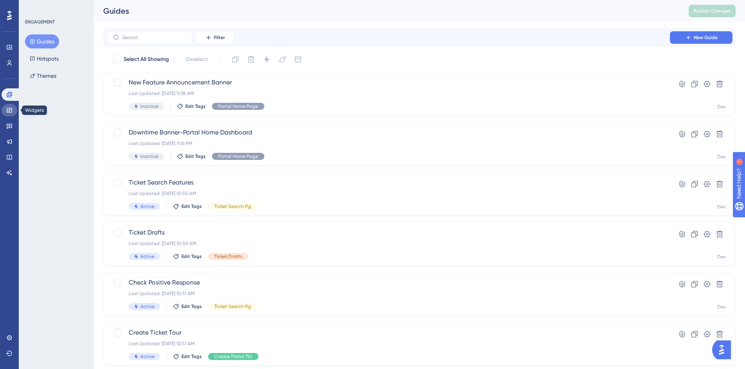
click at [7, 113] on icon at bounding box center [9, 110] width 5 height 5
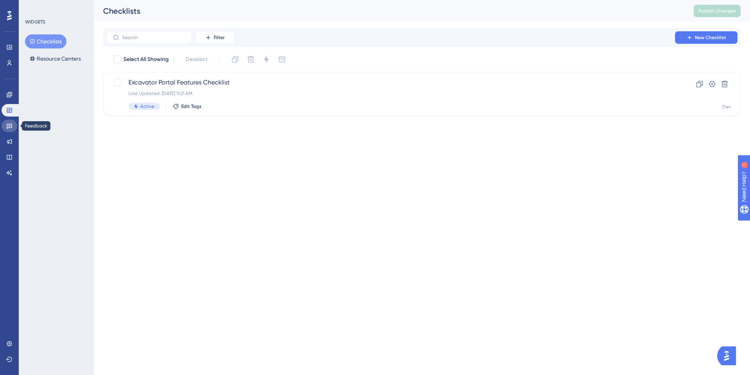
click at [9, 123] on icon at bounding box center [9, 126] width 6 height 6
